Goal: Check status: Check status

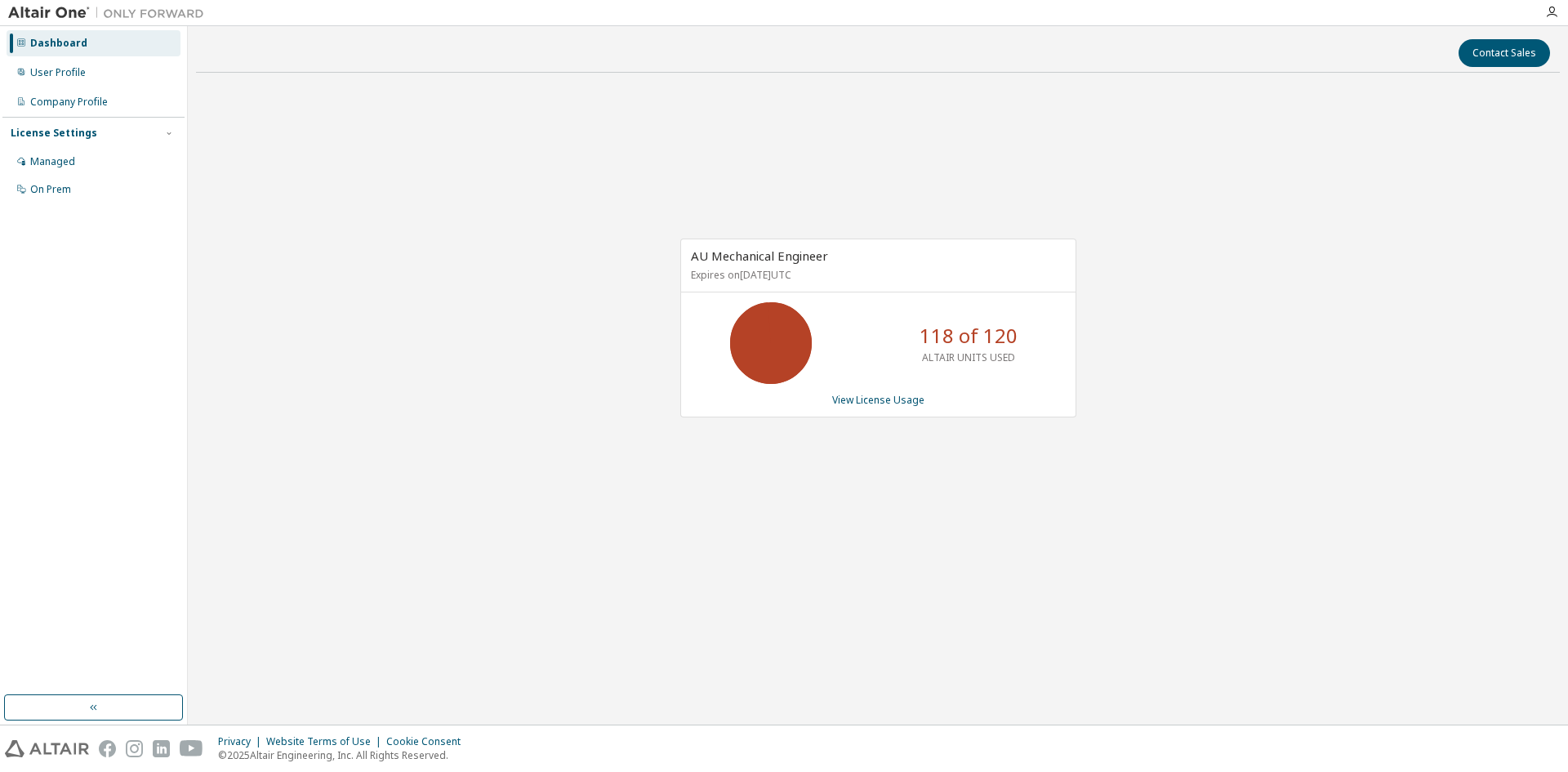
click at [577, 324] on div "AU Mechanical Engineer Expires on [DATE] UTC 118 of 120 ALTAIR UNITS USED View …" at bounding box center [878, 336] width 1364 height 501
drag, startPoint x: 349, startPoint y: 242, endPoint x: 335, endPoint y: 220, distance: 26.1
click at [345, 242] on div "AU Mechanical Engineer Expires on [DATE] UTC 118 of 120 ALTAIR UNITS USED View …" at bounding box center [878, 336] width 1364 height 501
click at [834, 577] on div "AU Mechanical Engineer Expires on January 1, 2026 UTC 118 of 120 ALTAIR UNITS U…" at bounding box center [878, 336] width 1364 height 501
